Goal: Transaction & Acquisition: Purchase product/service

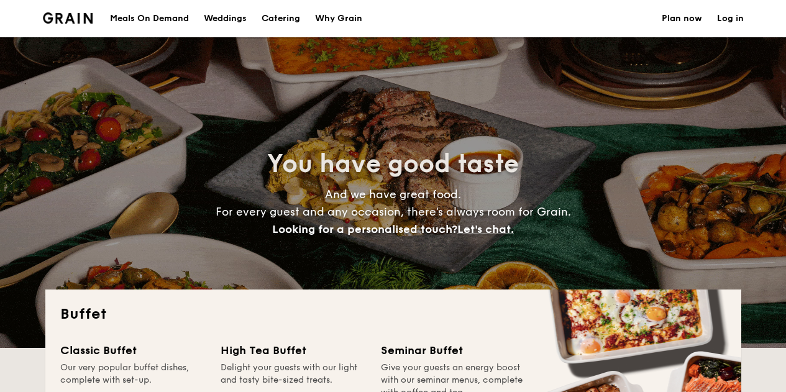
select select
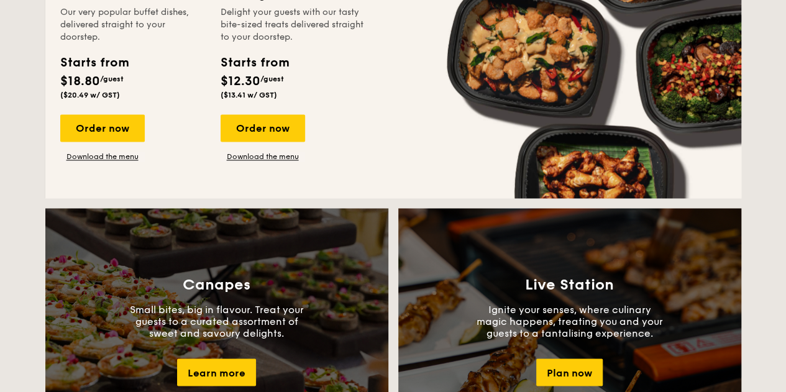
scroll to position [808, 0]
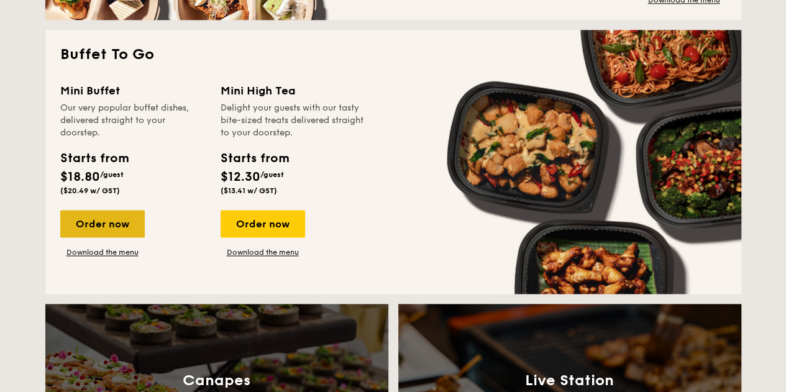
click at [78, 233] on div "Order now" at bounding box center [102, 223] width 85 height 27
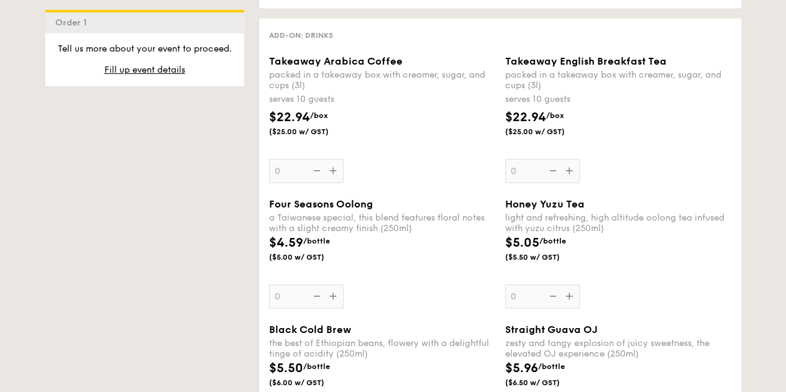
scroll to position [1678, 0]
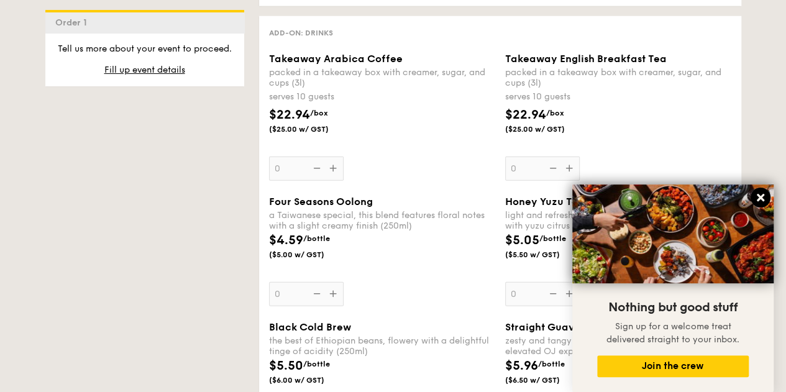
click at [758, 198] on icon at bounding box center [760, 197] width 7 height 7
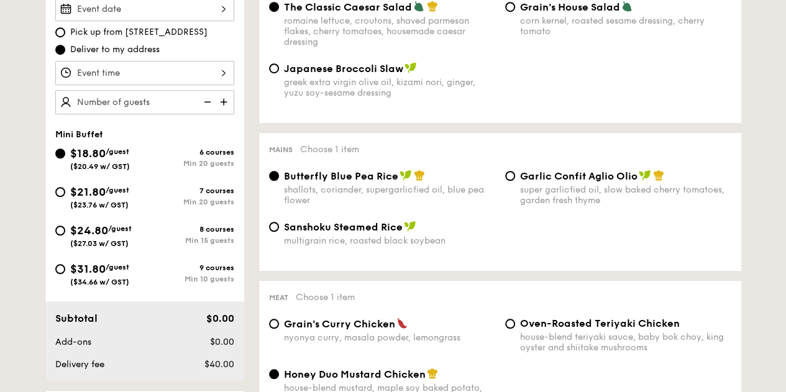
scroll to position [167, 0]
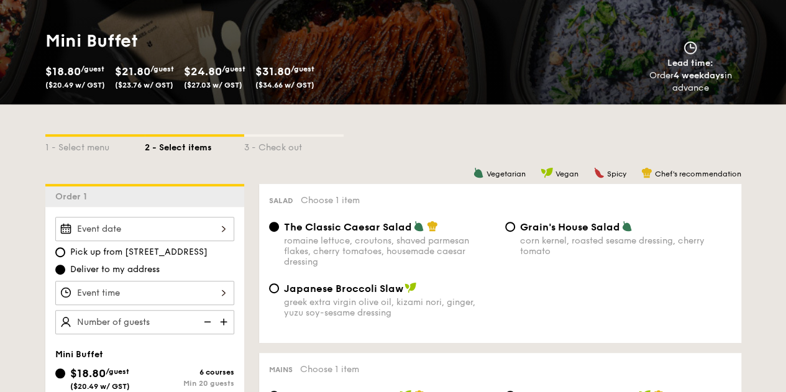
select select
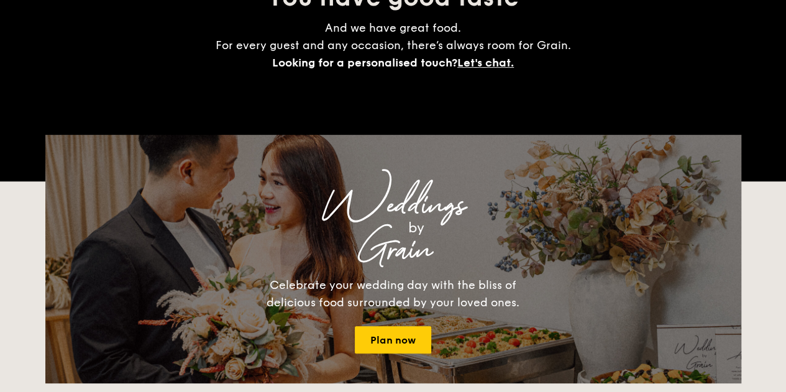
scroll to position [1892, 0]
